Goal: Information Seeking & Learning: Learn about a topic

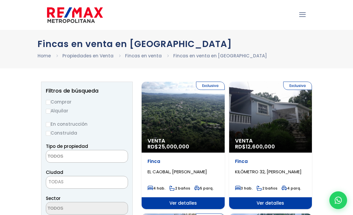
select select
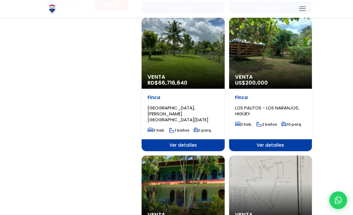
scroll to position [470, 0]
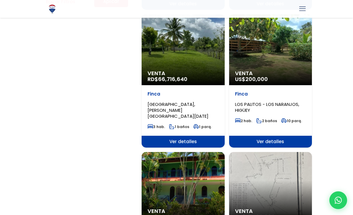
click at [256, 55] on div "Venta US$ 200,000" at bounding box center [270, 49] width 83 height 71
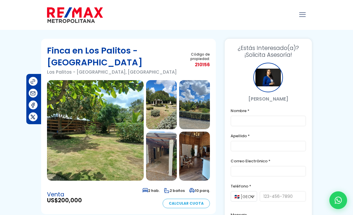
click at [159, 118] on img at bounding box center [161, 104] width 31 height 49
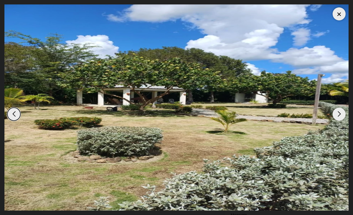
click at [338, 120] on div "Next slide" at bounding box center [338, 113] width 13 height 13
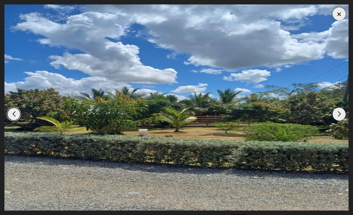
click at [335, 120] on div "Next slide" at bounding box center [338, 113] width 13 height 13
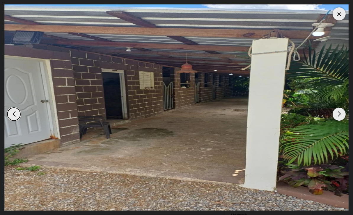
click at [335, 120] on div "Next slide" at bounding box center [338, 113] width 13 height 13
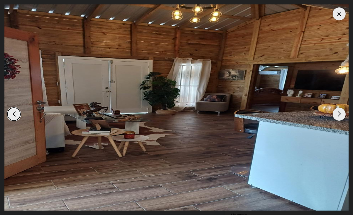
click at [336, 120] on div "Next slide" at bounding box center [338, 113] width 13 height 13
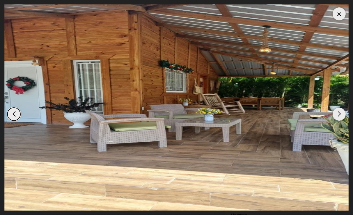
click at [336, 120] on div "Next slide" at bounding box center [338, 113] width 13 height 13
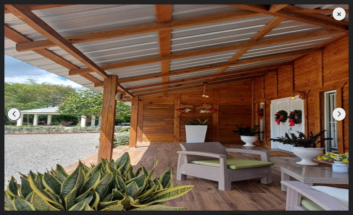
click at [336, 120] on div "Next slide" at bounding box center [338, 113] width 13 height 13
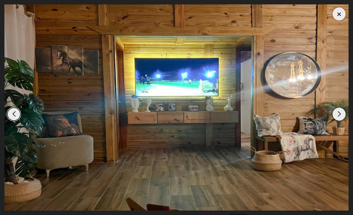
click at [336, 120] on div "Next slide" at bounding box center [338, 113] width 13 height 13
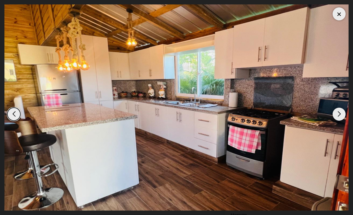
click at [334, 120] on div "Next slide" at bounding box center [338, 113] width 13 height 13
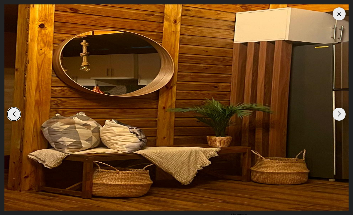
click at [335, 120] on div "Next slide" at bounding box center [338, 113] width 13 height 13
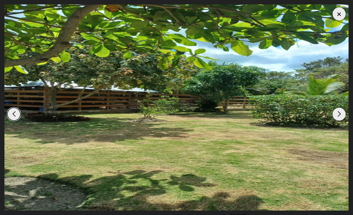
click at [335, 120] on div "Next slide" at bounding box center [338, 113] width 13 height 13
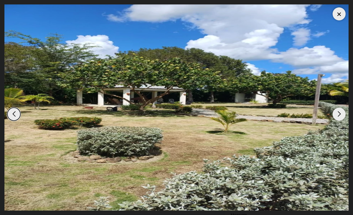
click at [335, 120] on div "Next slide" at bounding box center [338, 113] width 13 height 13
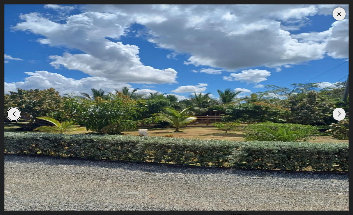
click at [335, 120] on div "Next slide" at bounding box center [338, 113] width 13 height 13
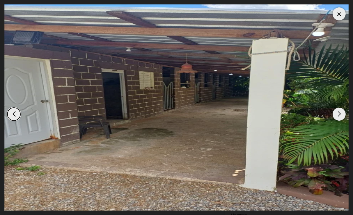
click at [335, 120] on div "Next slide" at bounding box center [338, 113] width 13 height 13
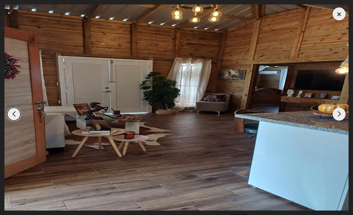
click at [334, 120] on div "Next slide" at bounding box center [338, 113] width 13 height 13
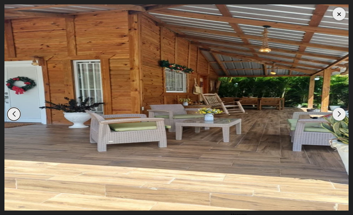
click at [335, 13] on div at bounding box center [338, 13] width 13 height 13
